Goal: Information Seeking & Learning: Learn about a topic

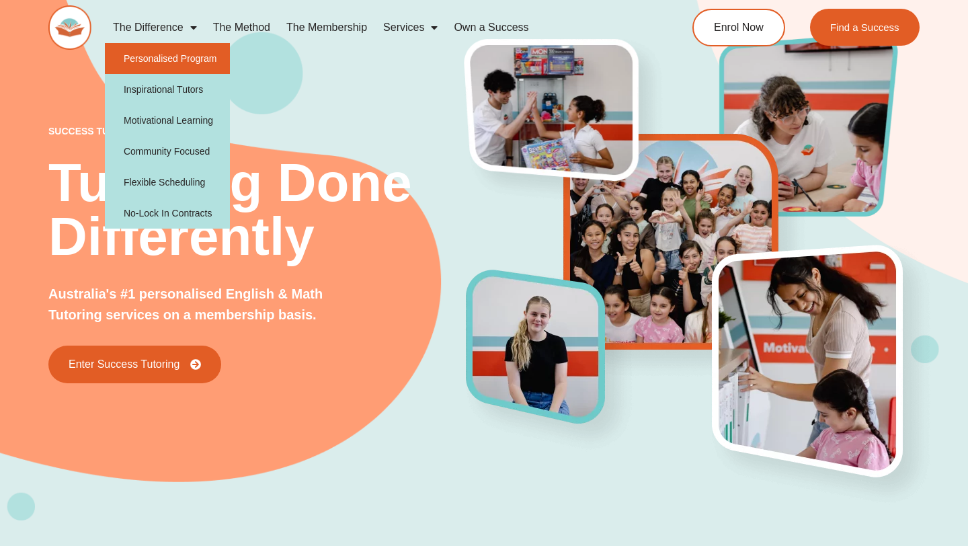
click at [182, 60] on link "Personalised Program" at bounding box center [168, 58] width 126 height 31
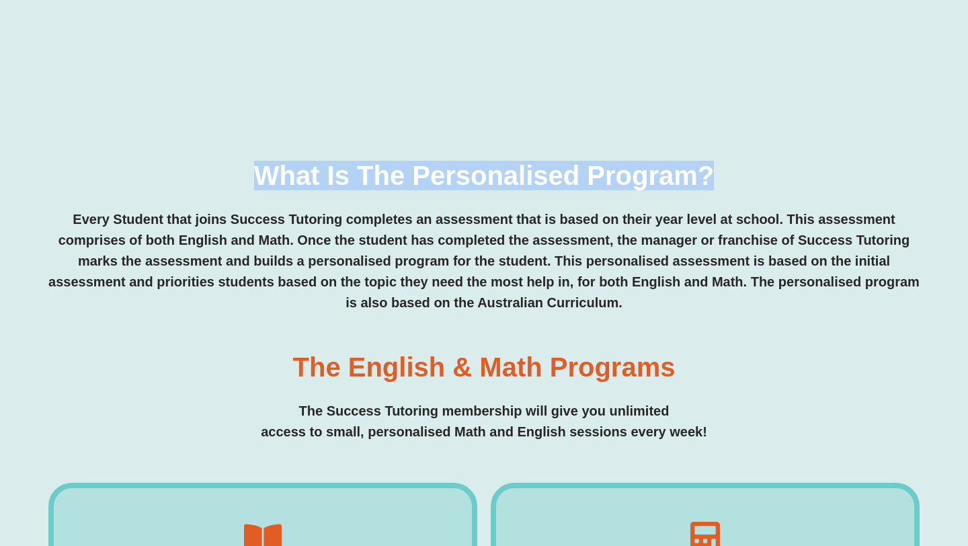
drag, startPoint x: 257, startPoint y: 169, endPoint x: 741, endPoint y: 165, distance: 483.8
click at [741, 165] on div "What is the personalised program? Every Student that joins Success Tutoring com…" at bounding box center [483, 237] width 871 height 151
copy h3 "What is the personalised program?"
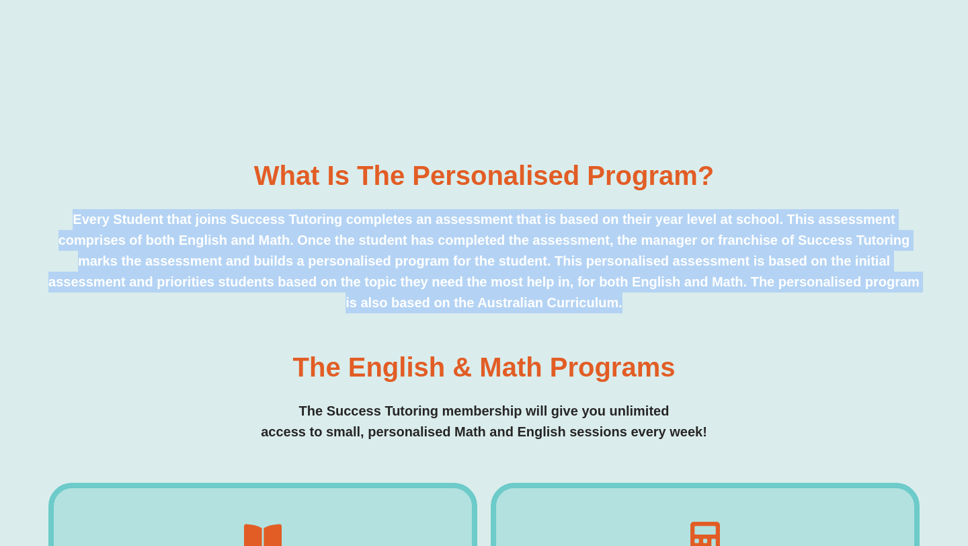
drag, startPoint x: 39, startPoint y: 222, endPoint x: 702, endPoint y: 316, distance: 669.9
click at [702, 316] on div "What is the personalised program? Every Student that joins Success Tutoring com…" at bounding box center [484, 462] width 968 height 689
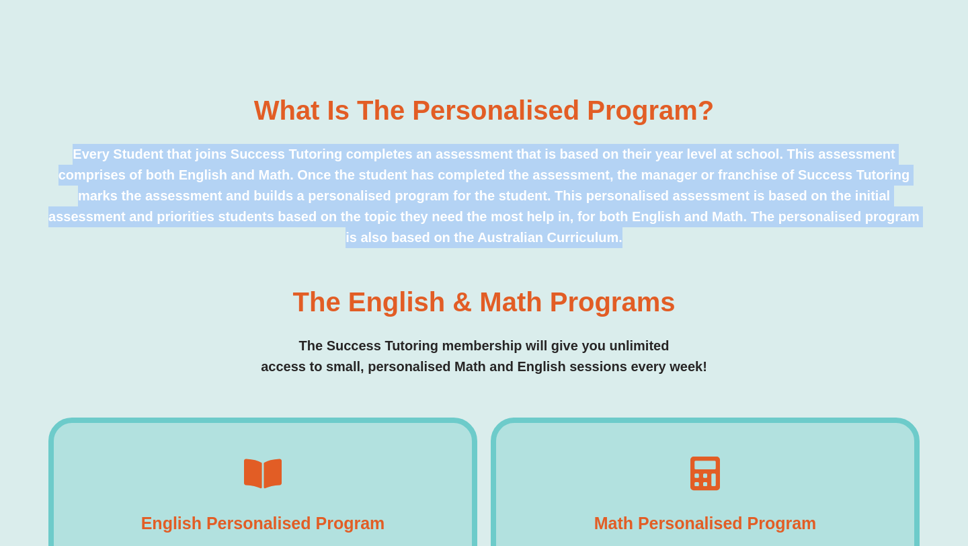
scroll to position [440, 0]
copy p "Every Student that joins Success Tutoring completes an assessment that is based…"
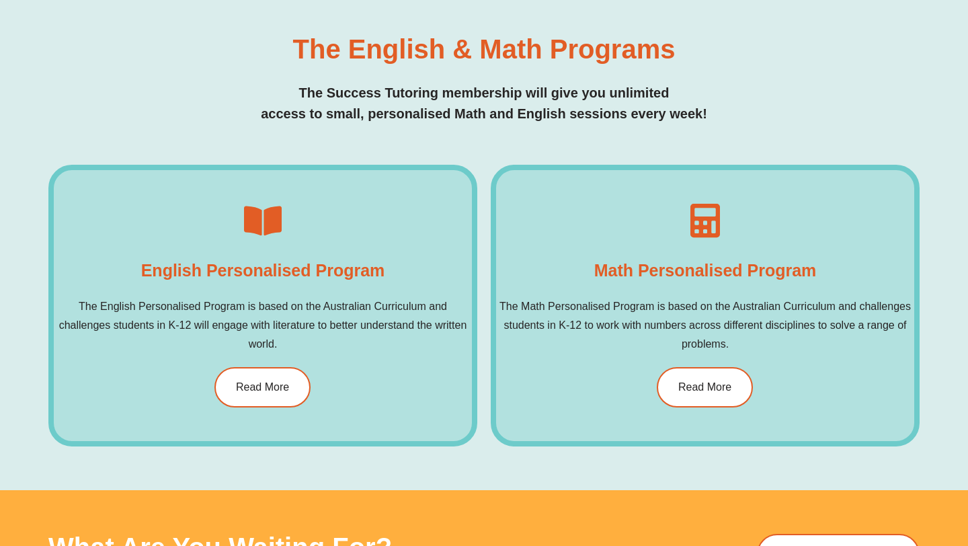
scroll to position [690, 0]
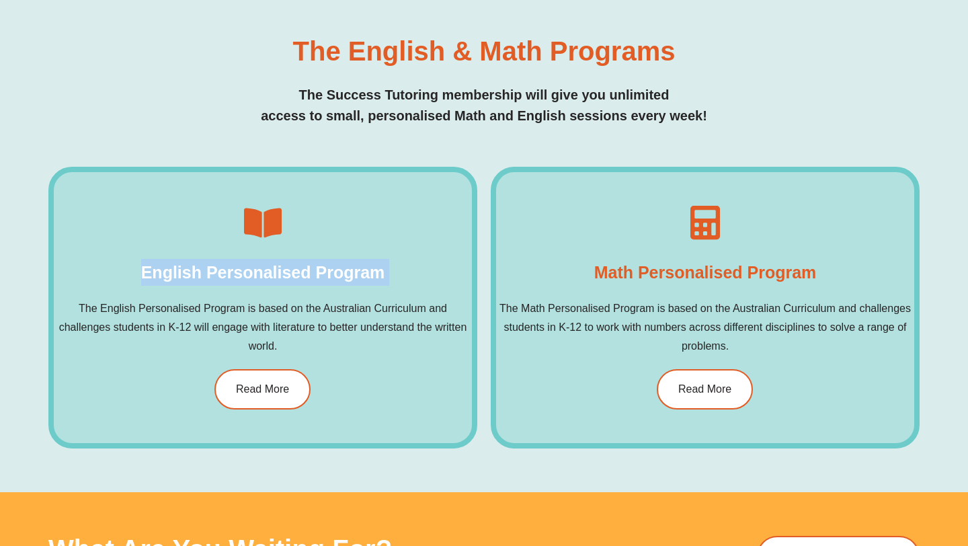
drag, startPoint x: 145, startPoint y: 275, endPoint x: 419, endPoint y: 277, distance: 274.1
click at [419, 277] on div "English Personalised Program The English Personalised Program is based on the A…" at bounding box center [262, 308] width 429 height 282
copy div "English Personalised Program"
click at [254, 388] on span "Read More" at bounding box center [262, 389] width 56 height 11
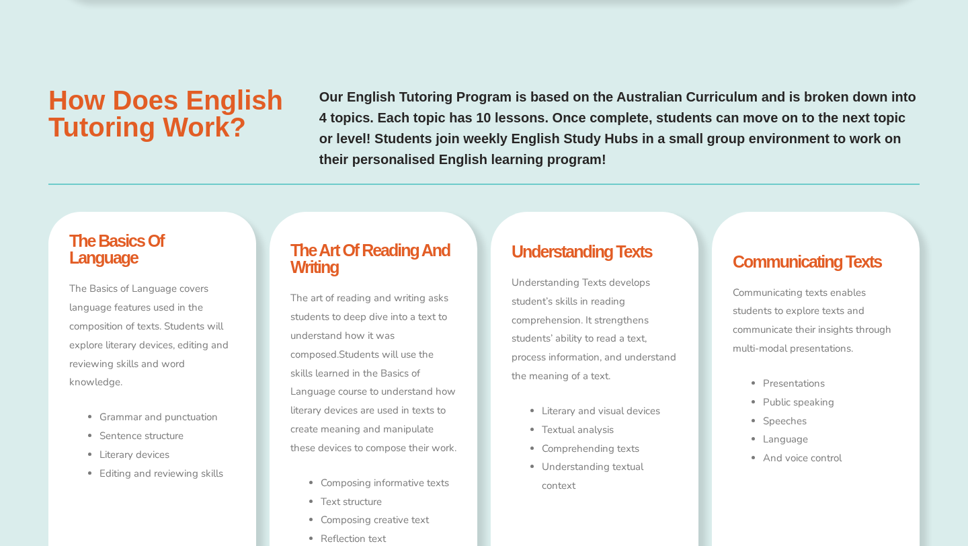
type input "*"
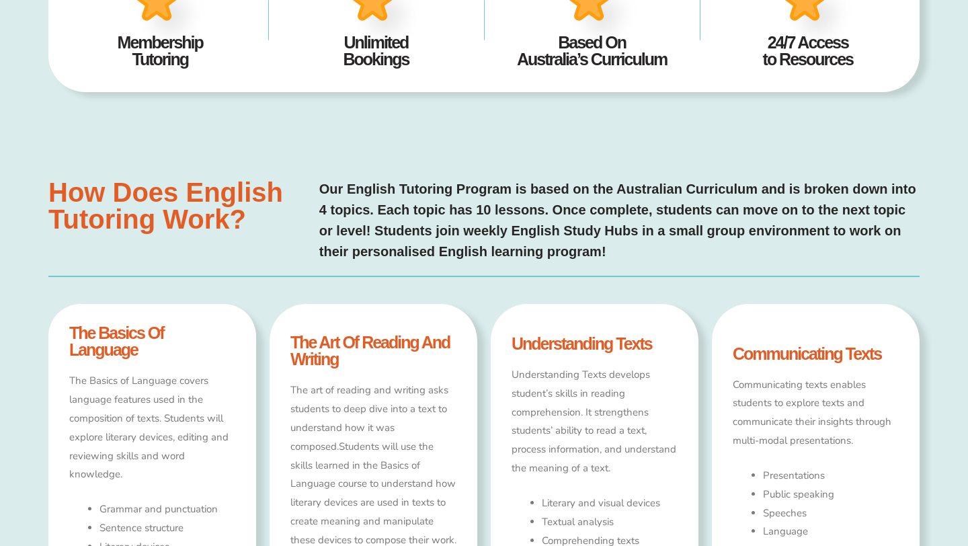
scroll to position [518, 0]
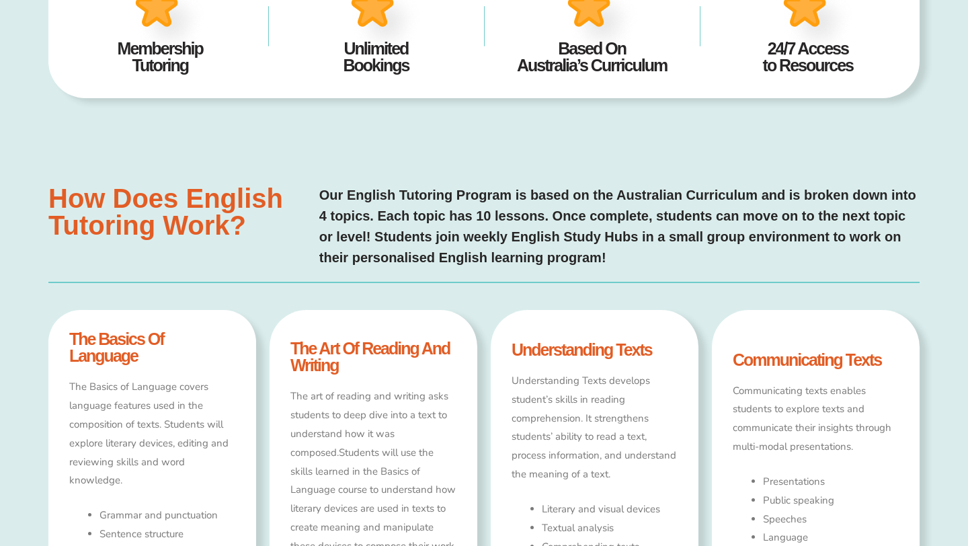
click at [425, 210] on p "Our English Tutoring Program is based on the Australian Curriculum and is broke…" at bounding box center [619, 226] width 600 height 83
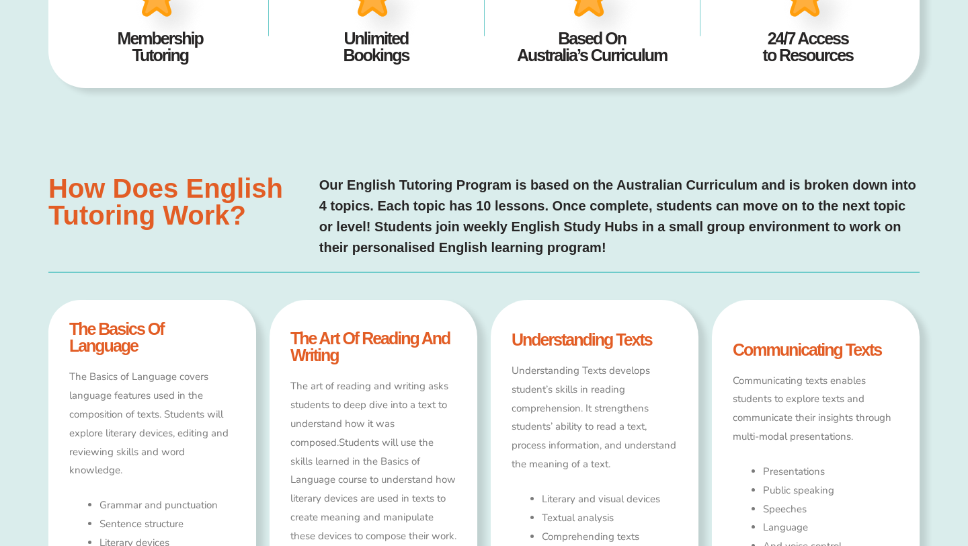
scroll to position [531, 0]
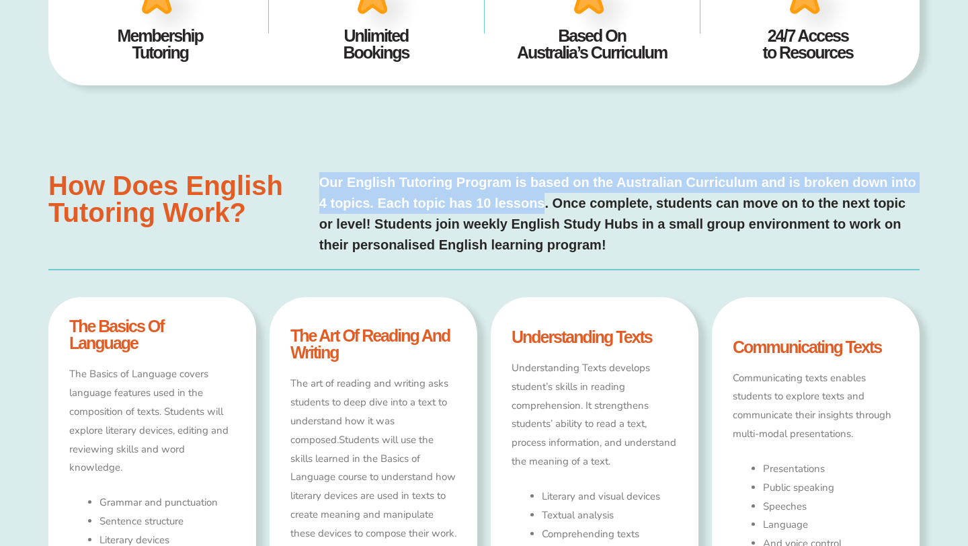
drag, startPoint x: 323, startPoint y: 180, endPoint x: 544, endPoint y: 202, distance: 222.8
click at [544, 202] on p "Our English Tutoring Program is based on the Australian Curriculum and is broke…" at bounding box center [619, 213] width 600 height 83
copy p "Our English Tutoring Program is based on the Australian Curriculum and is broke…"
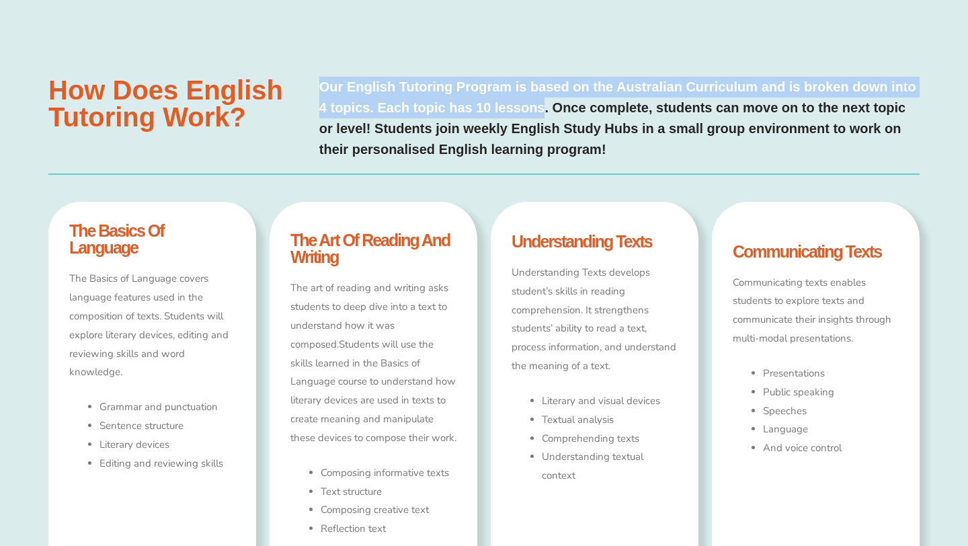
scroll to position [629, 0]
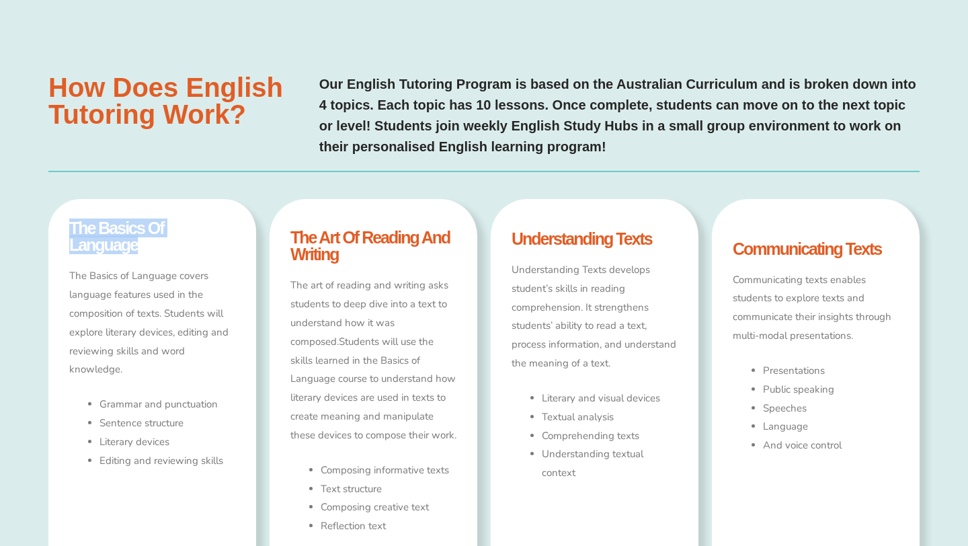
drag, startPoint x: 71, startPoint y: 225, endPoint x: 153, endPoint y: 244, distance: 83.4
click at [153, 244] on h4 "the basics of language" at bounding box center [152, 237] width 166 height 34
copy h4 "the basics of language"
click at [296, 229] on h4 "the art of reading and writing" at bounding box center [373, 246] width 166 height 34
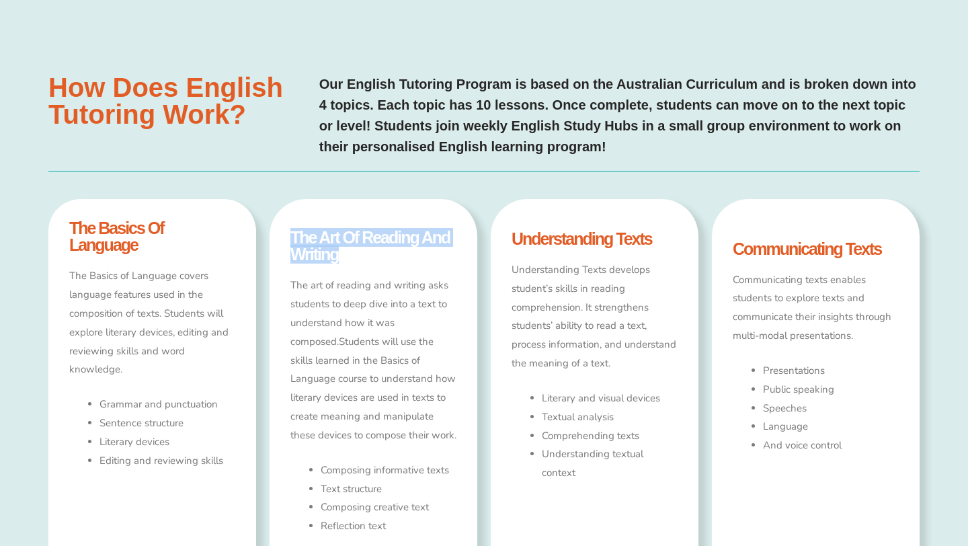
drag, startPoint x: 292, startPoint y: 229, endPoint x: 348, endPoint y: 241, distance: 57.7
click at [348, 241] on h4 "the art of reading and writing" at bounding box center [373, 246] width 166 height 34
copy h4 "the art of reading and writing"
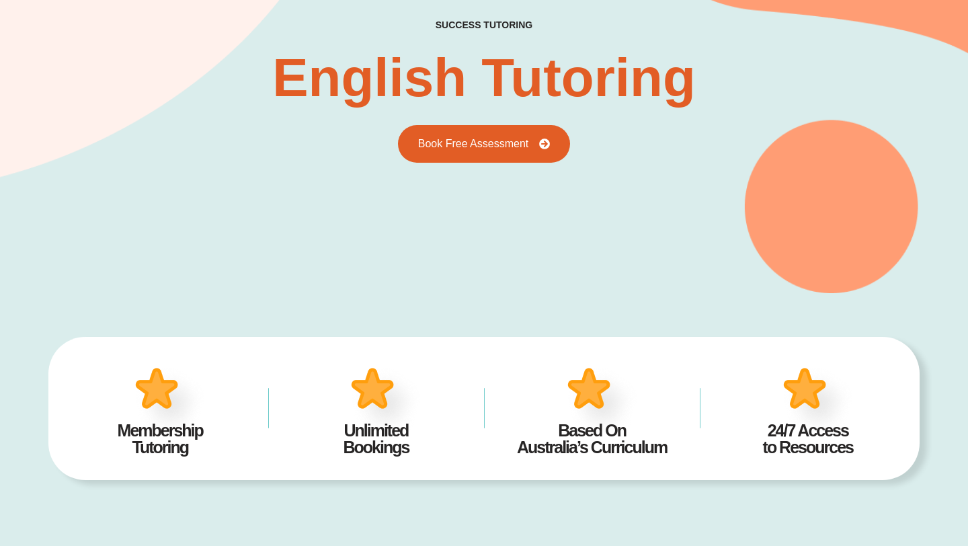
scroll to position [129, 0]
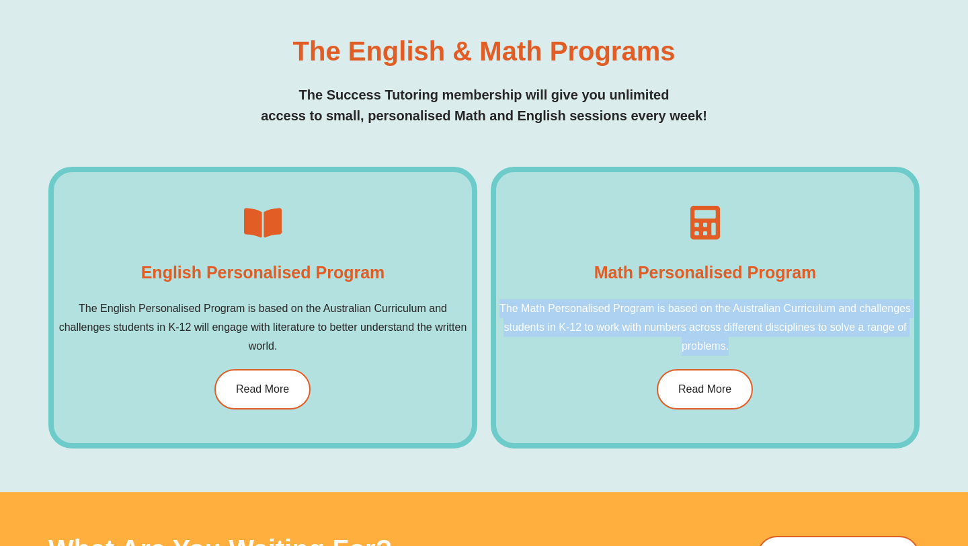
drag, startPoint x: 502, startPoint y: 308, endPoint x: 765, endPoint y: 344, distance: 265.2
click at [765, 344] on p "The Math Personalised Program is based on the Australian Curriculum and challen…" at bounding box center [705, 327] width 418 height 56
copy p "The Math Personalised Program is based on the Australian Curriculum and challen…"
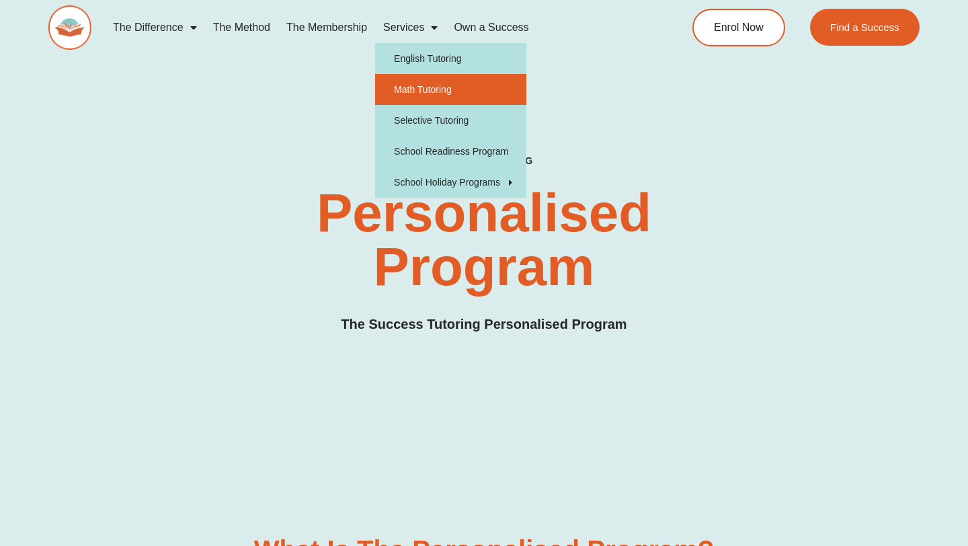
click at [425, 85] on link "Math Tutoring" at bounding box center [450, 89] width 151 height 31
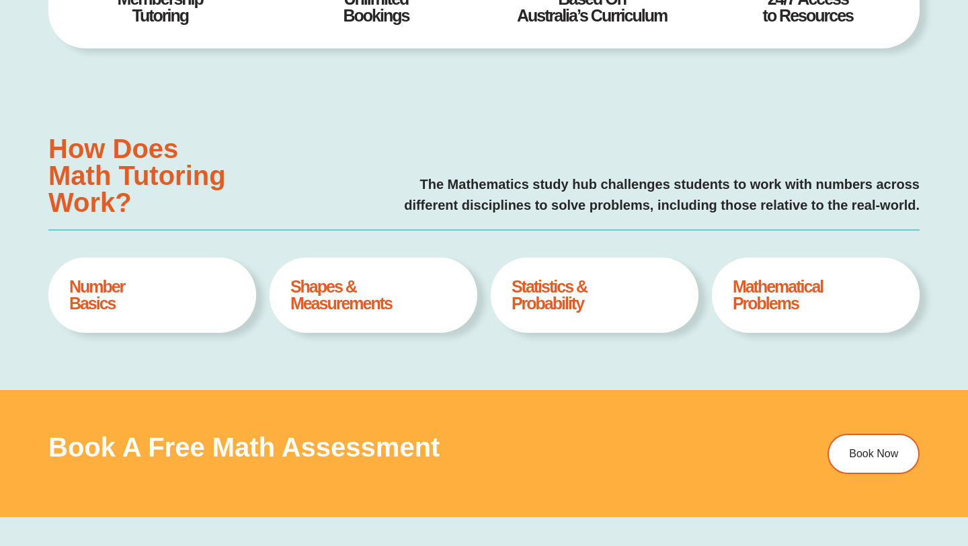
type input "*"
drag, startPoint x: 71, startPoint y: 287, endPoint x: 146, endPoint y: 311, distance: 79.0
click at [146, 311] on h4 "Number Basics" at bounding box center [152, 295] width 166 height 34
copy h4 "Number Basics"
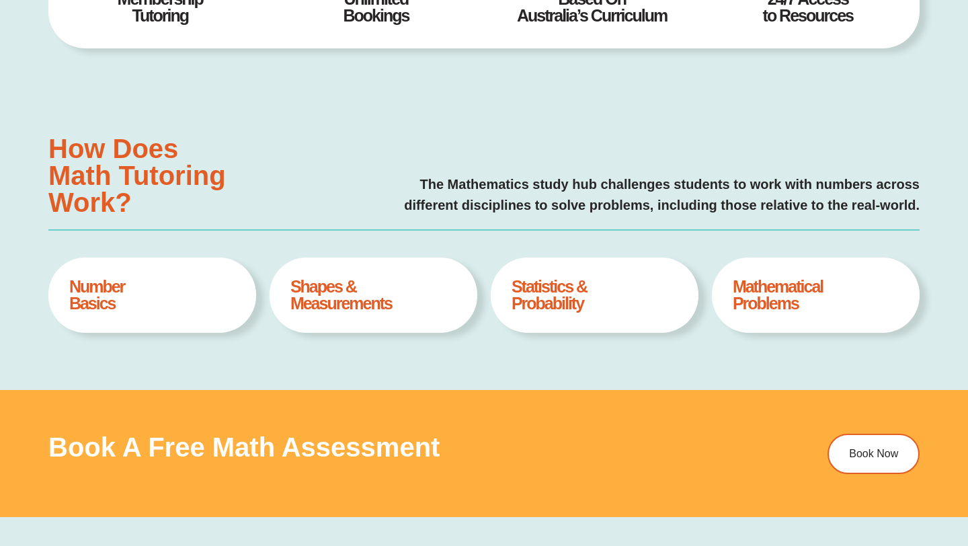
drag, startPoint x: 389, startPoint y: 308, endPoint x: 295, endPoint y: 285, distance: 96.8
click at [295, 285] on h4 "Shapes & Measurements" at bounding box center [373, 295] width 166 height 34
copy h4 "Shapes & Measurements"
drag, startPoint x: 583, startPoint y: 300, endPoint x: 513, endPoint y: 283, distance: 72.5
click at [513, 283] on h4 "Statistics & Probability" at bounding box center [594, 295] width 166 height 34
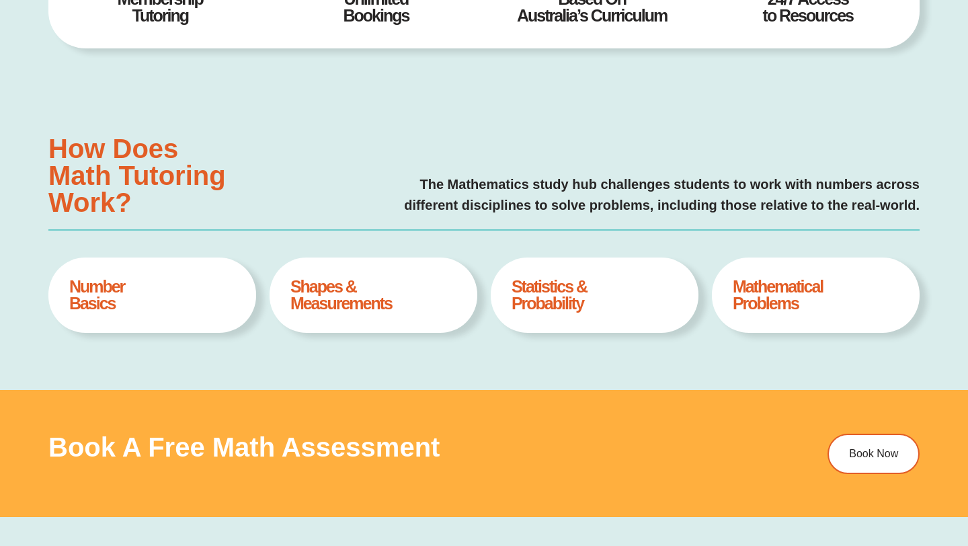
copy h4 "Statistics & Probability"
drag, startPoint x: 812, startPoint y: 308, endPoint x: 732, endPoint y: 284, distance: 82.9
click at [732, 284] on h4 "Mathematical Problems" at bounding box center [815, 295] width 166 height 34
copy h4 "Mathematical Problems"
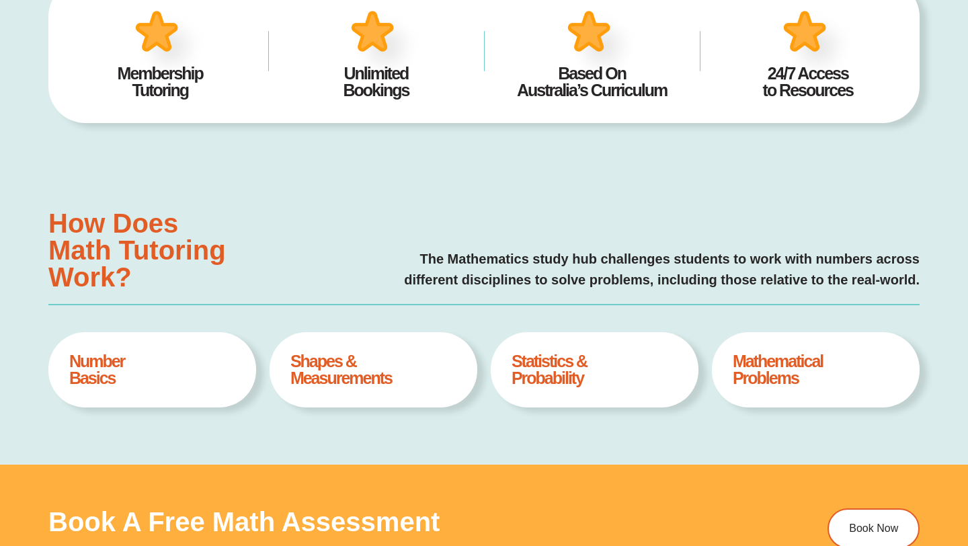
scroll to position [0, 0]
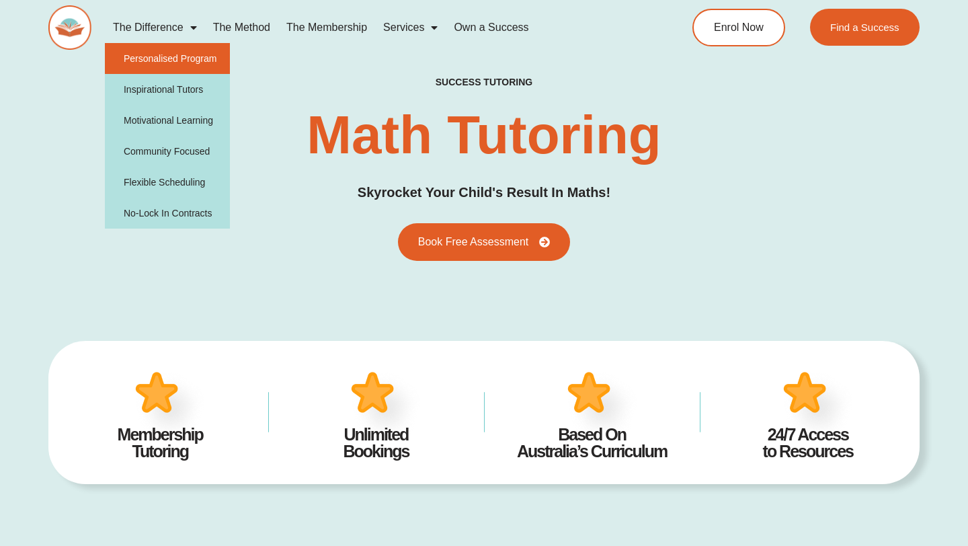
click at [179, 64] on link "Personalised Program" at bounding box center [168, 58] width 126 height 31
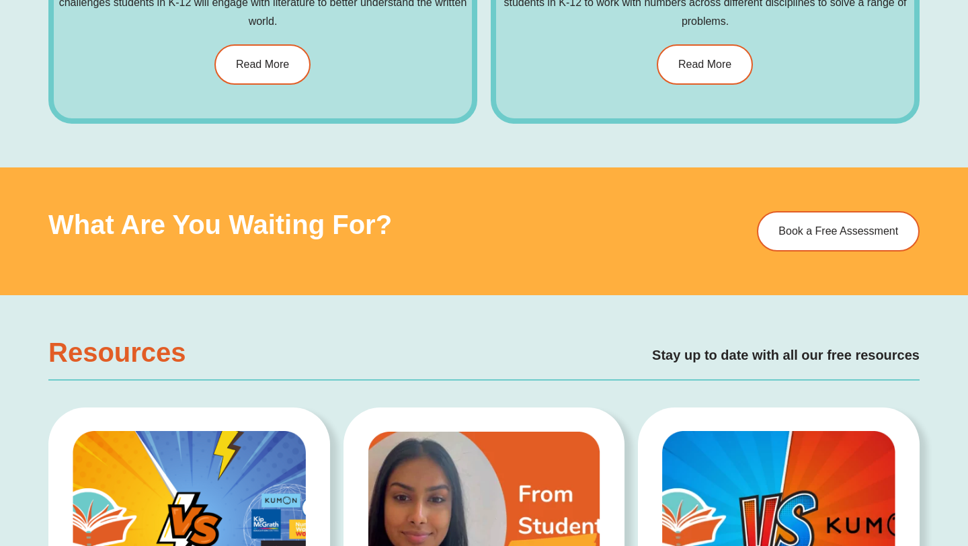
scroll to position [1066, 0]
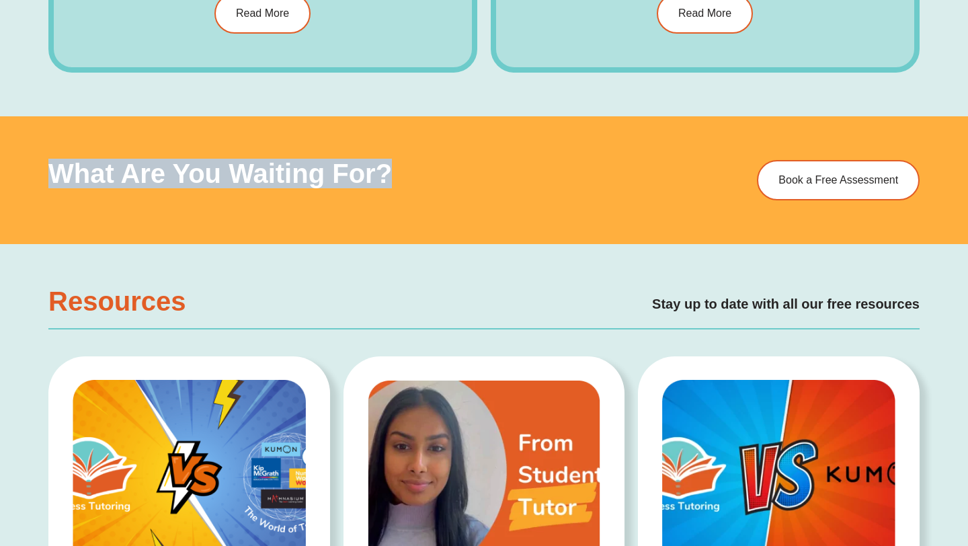
drag, startPoint x: 56, startPoint y: 174, endPoint x: 412, endPoint y: 181, distance: 355.5
click at [412, 181] on h3 "What are you waiting for?" at bounding box center [391, 173] width 686 height 27
copy h3 "What are you waiting for?"
